Goal: Submit feedback/report problem

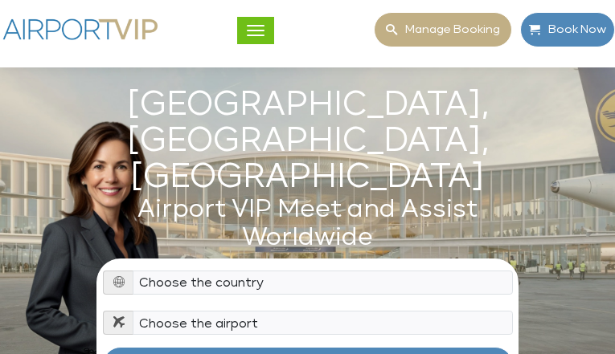
type input "iatKKDlqMKjcTgRI"
type input "[EMAIL_ADDRESS][DOMAIN_NAME]"
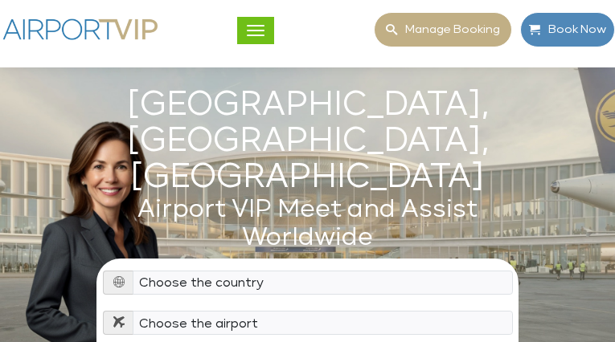
type input "iesNMxyl"
type input "yebipahaba459@gmail.com"
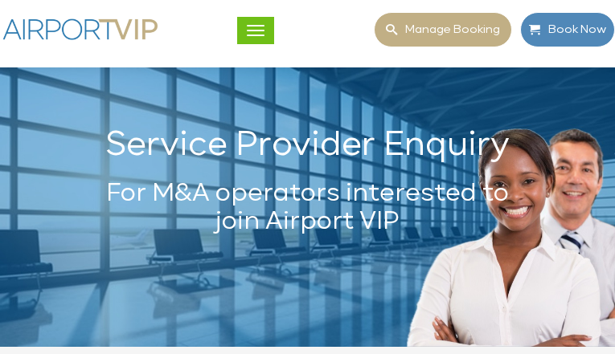
type input "sblLsmRNxfqhYtmT"
type input "yebipahaba459@gmail.com"
type input "RtLOdYcMEyEongCV"
type input "HkfAYMsAYPGrAeSR"
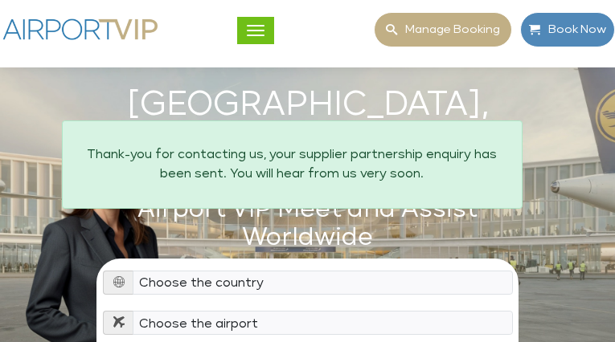
type input "YNMMDwjwpleD"
type input "[EMAIL_ADDRESS][DOMAIN_NAME]"
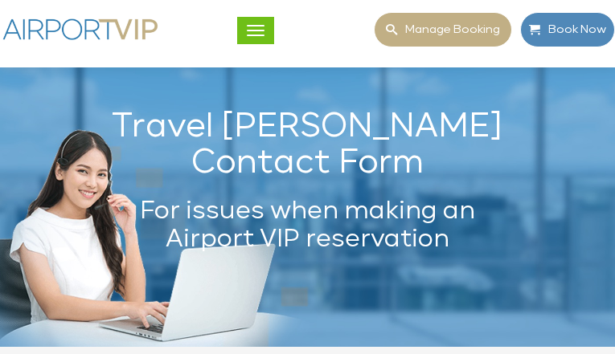
type input "nrhSjPVp"
type input "[EMAIL_ADDRESS][DOMAIN_NAME]"
select select "3"
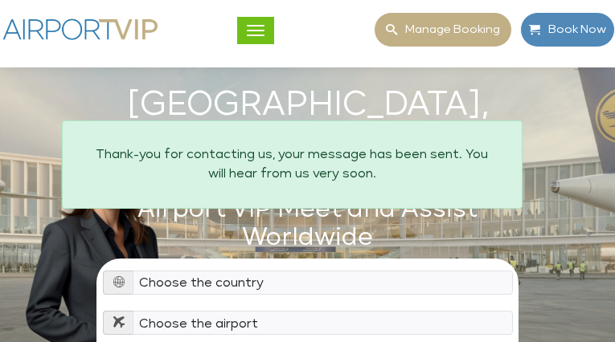
type input "QQThpRpAkMhJ"
type input "[EMAIL_ADDRESS][DOMAIN_NAME]"
